Goal: Task Accomplishment & Management: Use online tool/utility

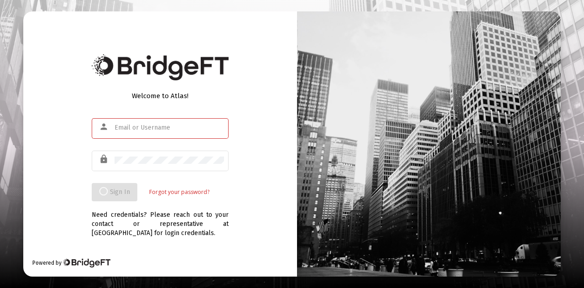
click at [155, 128] on input "text" at bounding box center [168, 127] width 109 height 7
type input "[PERSON_NAME][EMAIL_ADDRESS][PERSON_NAME][DOMAIN_NAME]"
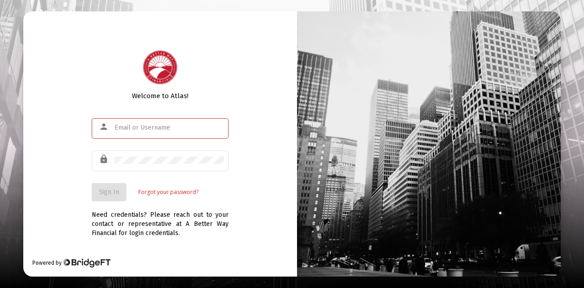
click at [148, 129] on input "text" at bounding box center [168, 127] width 109 height 7
type input "chris.dunker@se.com"
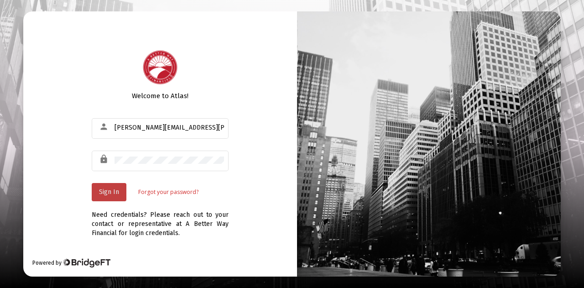
click at [101, 195] on span "Sign In" at bounding box center [109, 192] width 20 height 8
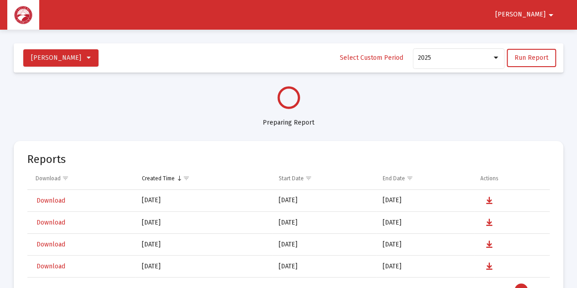
select select "View all"
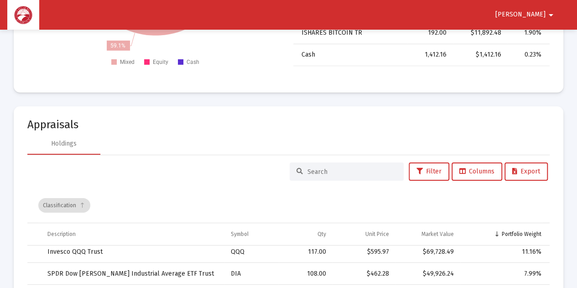
scroll to position [1413, 0]
